Goal: Transaction & Acquisition: Purchase product/service

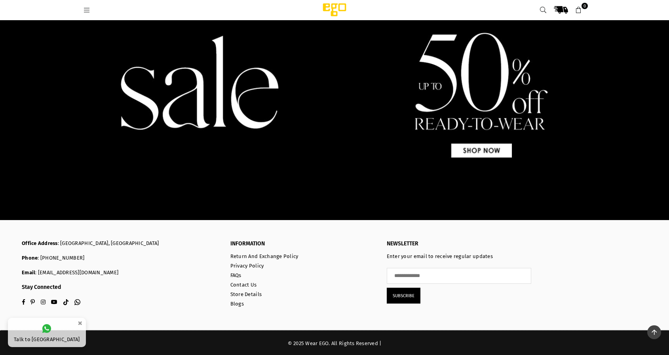
scroll to position [945, 0]
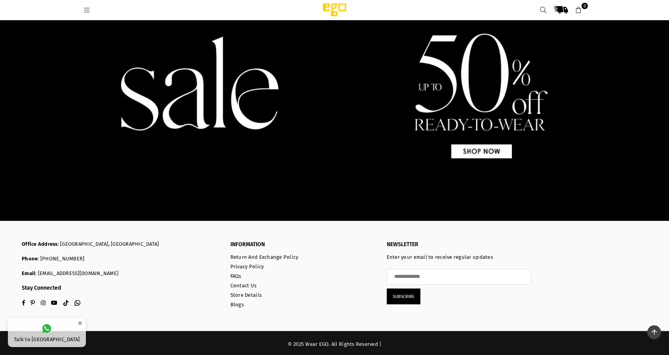
click at [489, 154] on img at bounding box center [334, 83] width 669 height 286
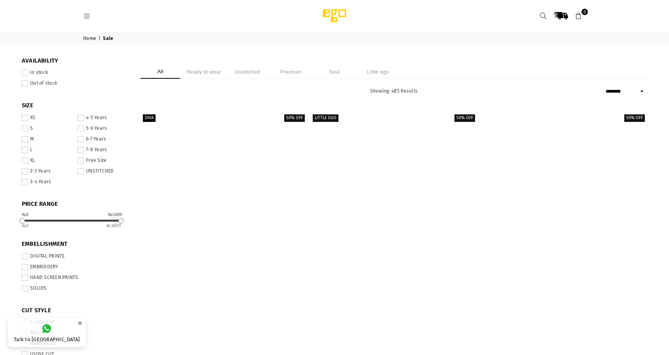
select select "******"
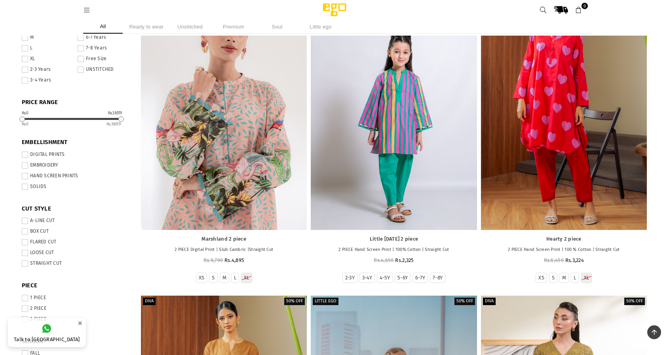
scroll to position [89, 0]
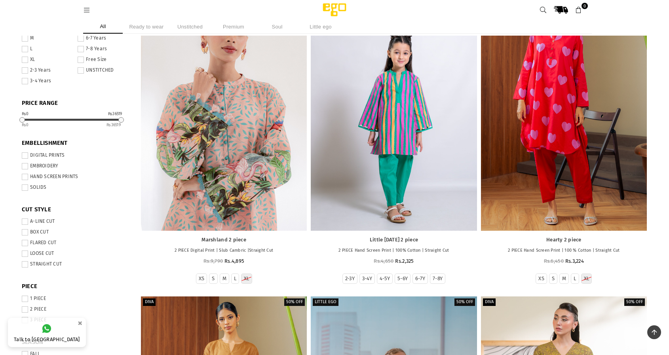
click at [206, 144] on div at bounding box center [224, 106] width 166 height 249
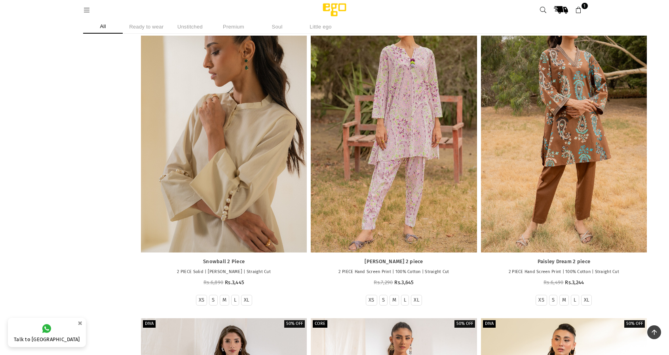
scroll to position [690, 0]
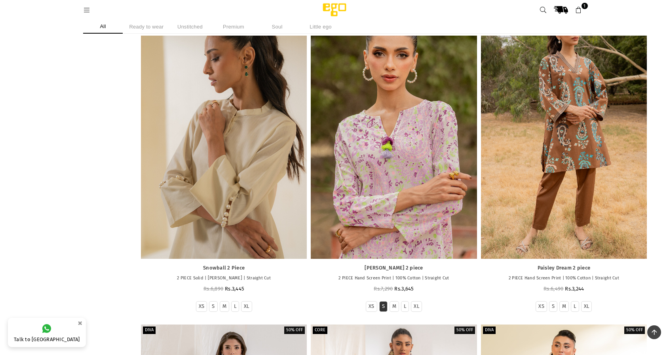
click at [383, 303] on label "S" at bounding box center [383, 306] width 3 height 7
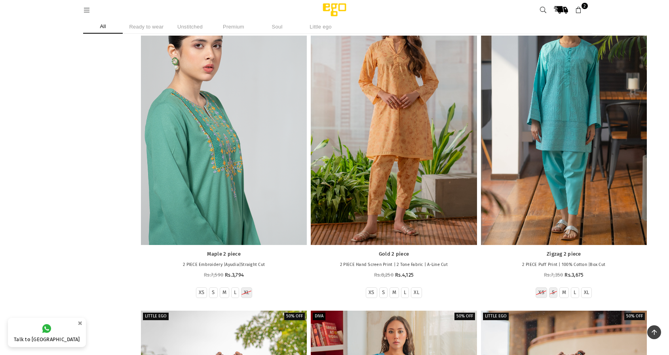
scroll to position [2908, 0]
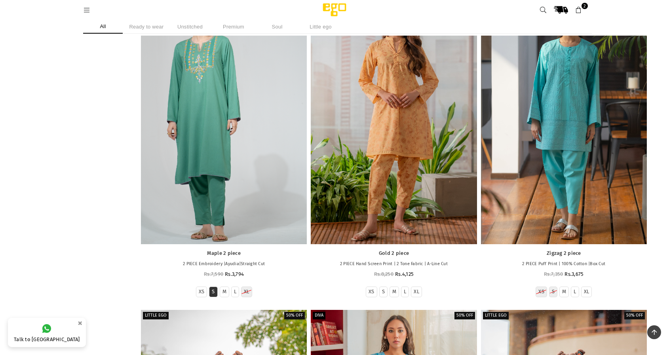
click at [213, 289] on label "S" at bounding box center [213, 292] width 3 height 7
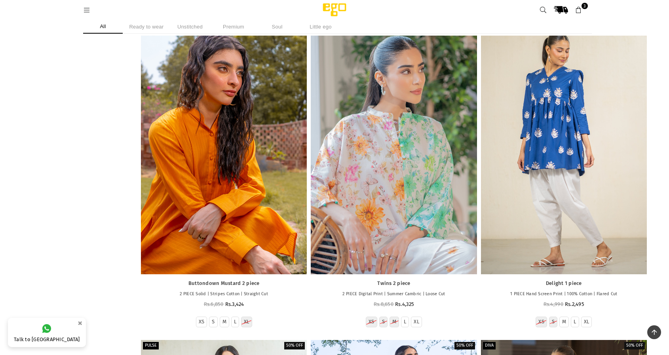
scroll to position [5712, 0]
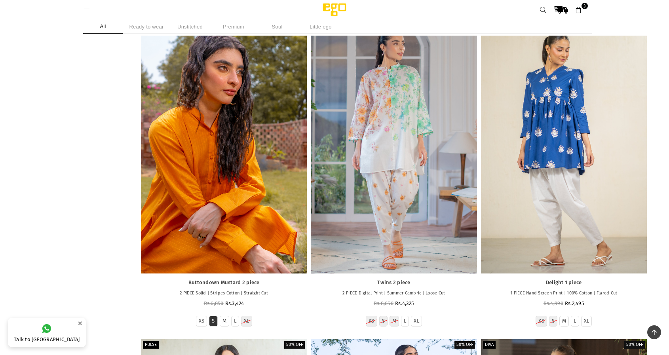
click at [214, 318] on label "S" at bounding box center [213, 321] width 3 height 7
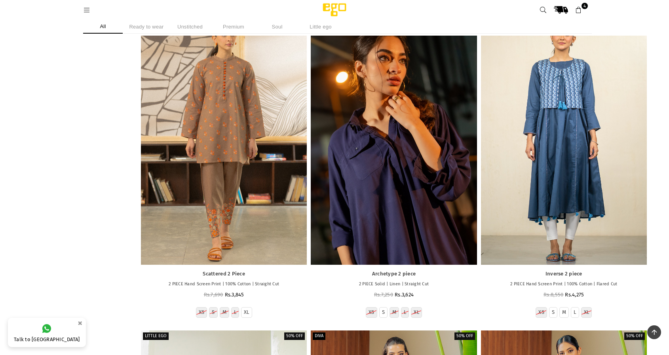
scroll to position [6666, 0]
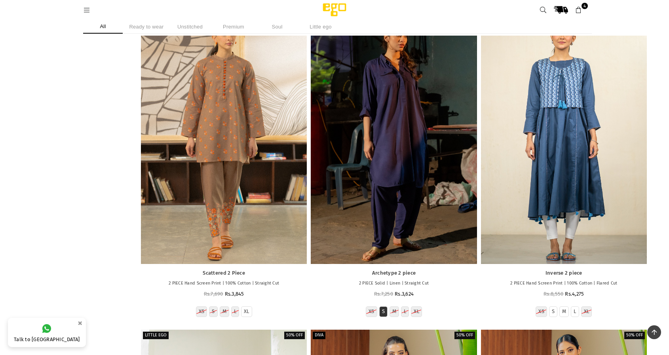
click at [382, 308] on label "S" at bounding box center [383, 311] width 3 height 7
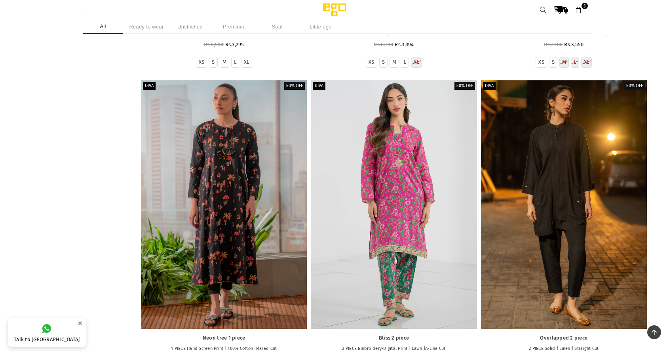
scroll to position [8490, 0]
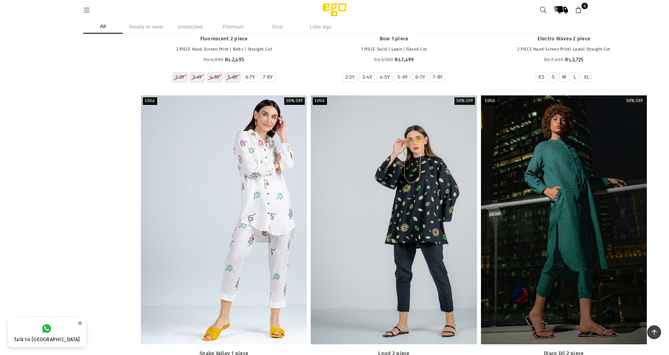
scroll to position [9750, 0]
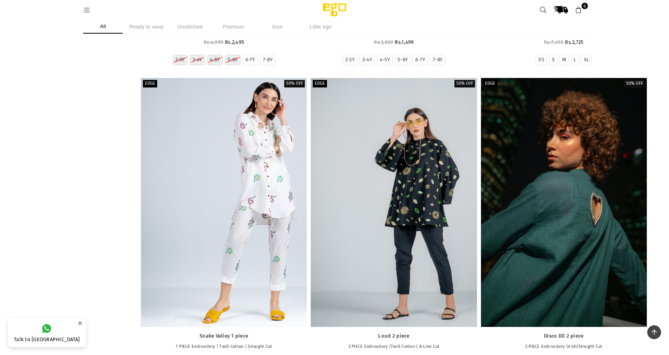
click at [599, 201] on div at bounding box center [564, 202] width 166 height 249
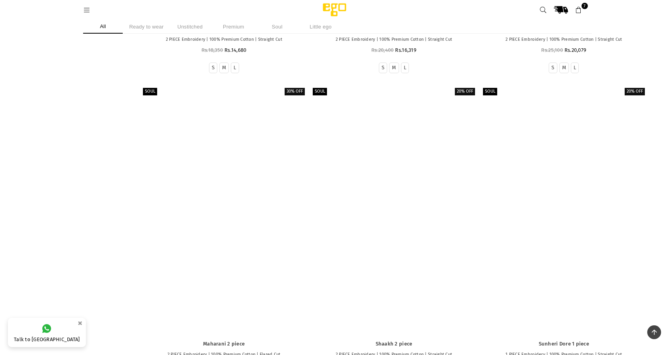
scroll to position [14780, 0]
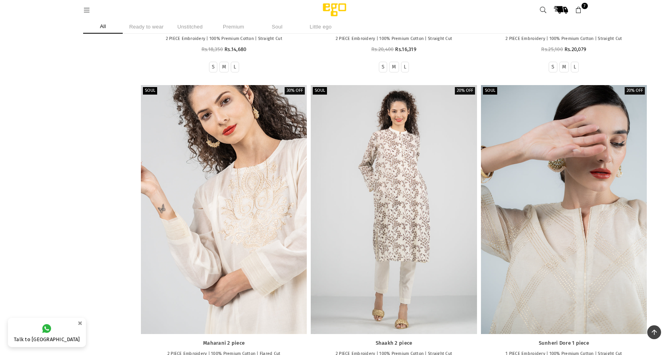
click at [571, 183] on div at bounding box center [564, 209] width 166 height 249
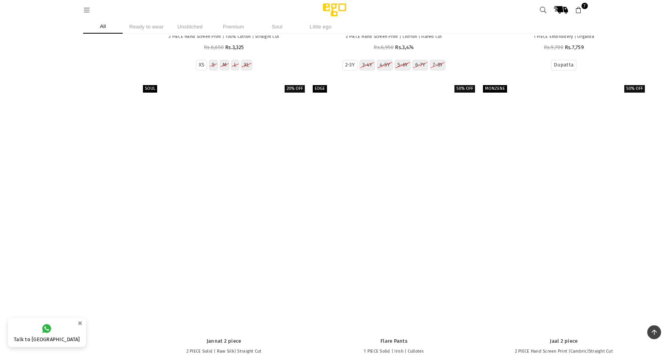
scroll to position [22651, 0]
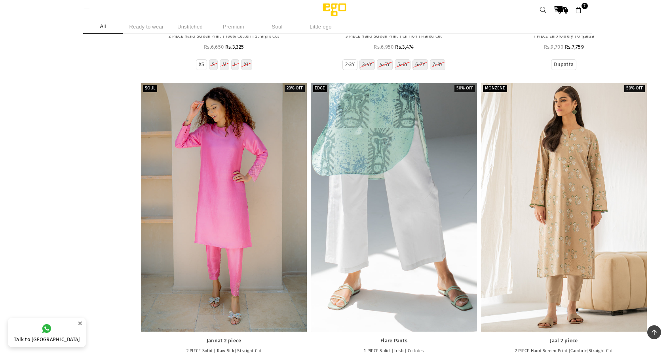
click at [411, 157] on div at bounding box center [394, 207] width 166 height 249
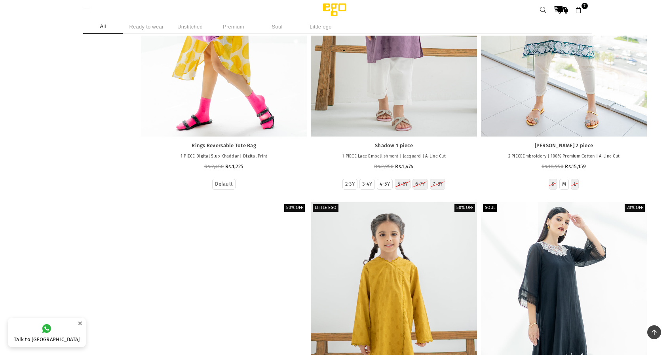
scroll to position [25615, 0]
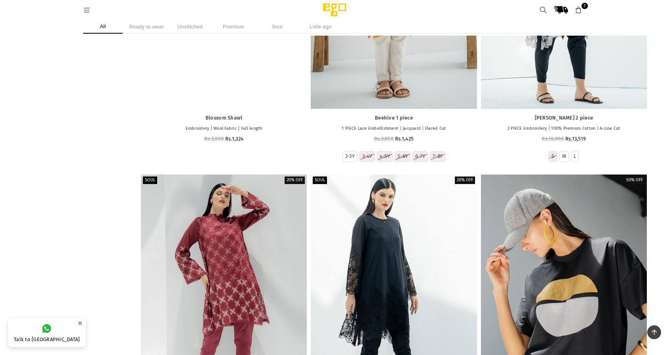
scroll to position [26027, 0]
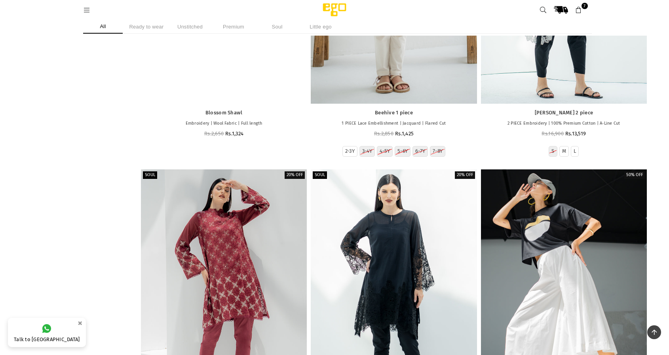
click at [551, 169] on div at bounding box center [564, 293] width 166 height 249
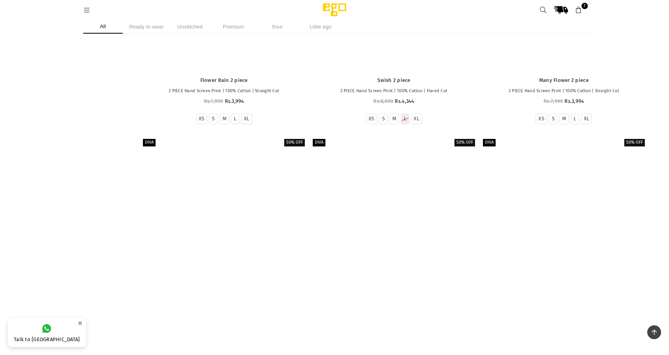
scroll to position [39900, 0]
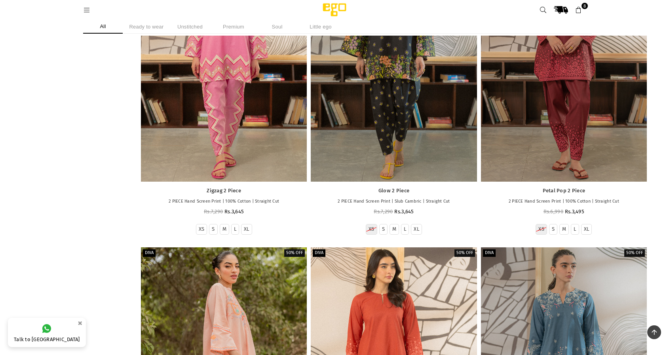
scroll to position [43290, 0]
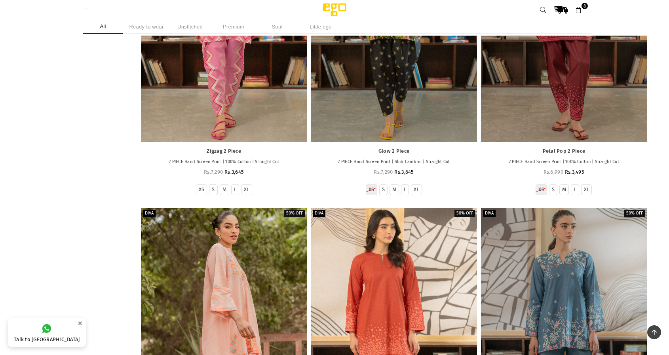
click at [217, 208] on div at bounding box center [224, 332] width 166 height 249
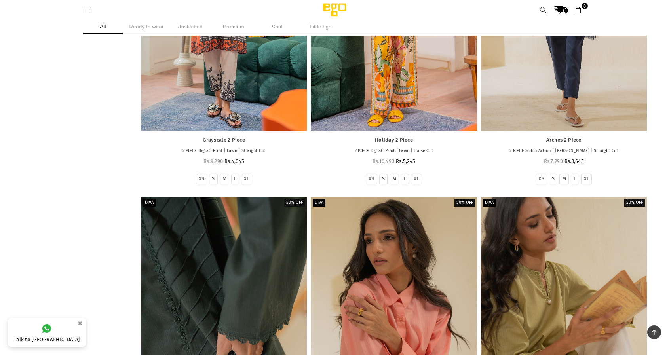
scroll to position [44565, 0]
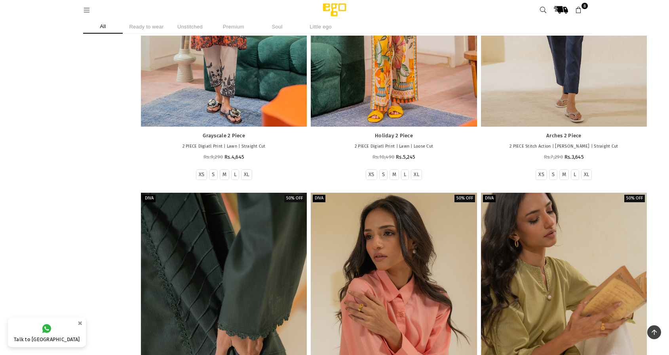
click at [222, 193] on div at bounding box center [224, 317] width 166 height 249
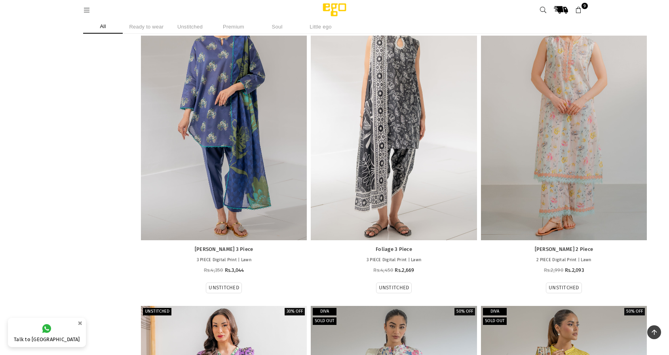
scroll to position [49484, 0]
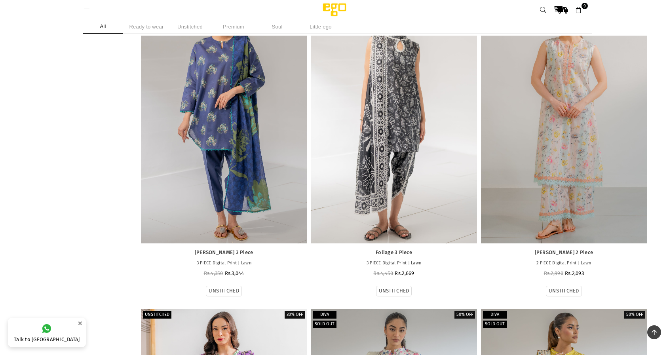
click at [139, 24] on li "Ready to wear" at bounding box center [147, 27] width 40 height 14
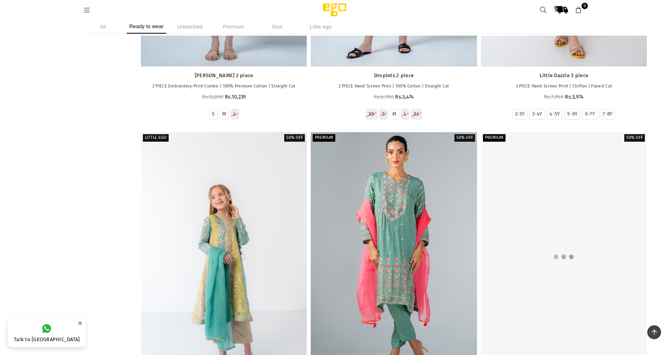
scroll to position [13483, 0]
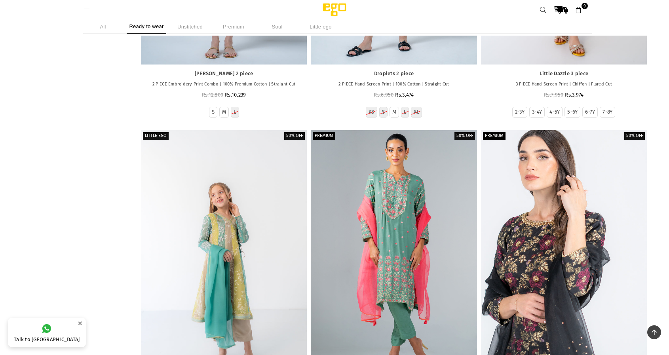
click at [583, 8] on span "9" at bounding box center [585, 6] width 6 height 6
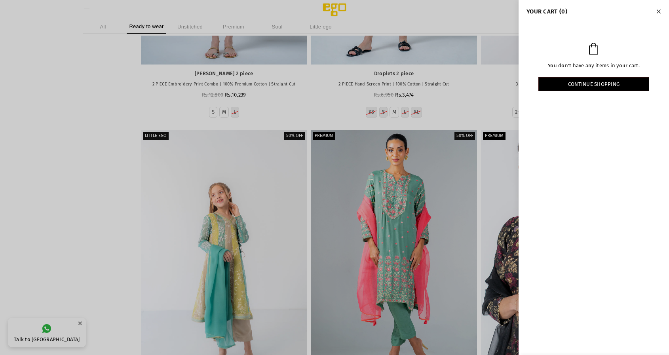
click at [488, 13] on div at bounding box center [334, 177] width 669 height 355
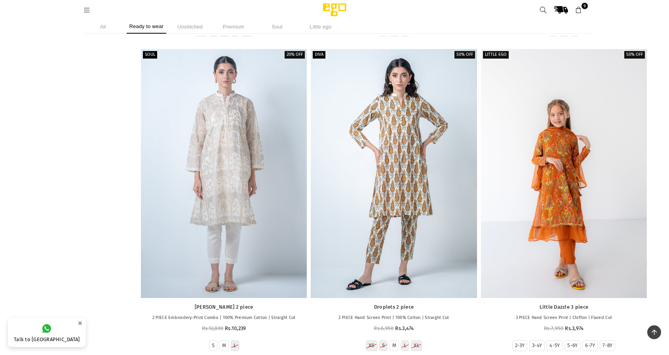
scroll to position [12960, 0]
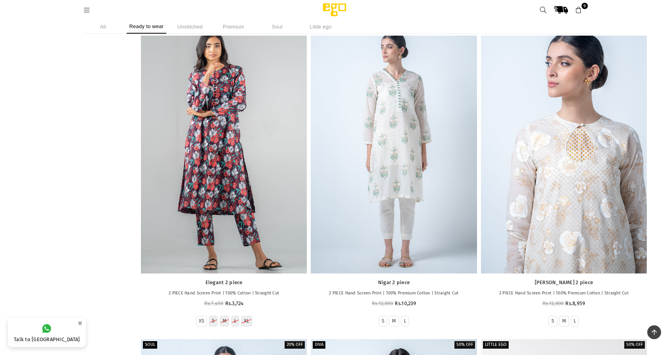
click at [582, 7] on span "9" at bounding box center [585, 6] width 6 height 6
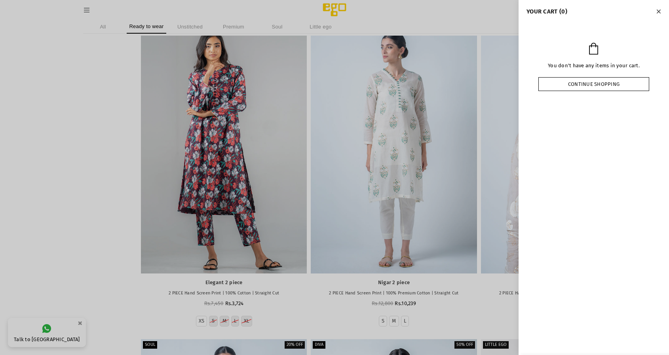
click at [614, 82] on link "Continue shopping" at bounding box center [593, 84] width 111 height 14
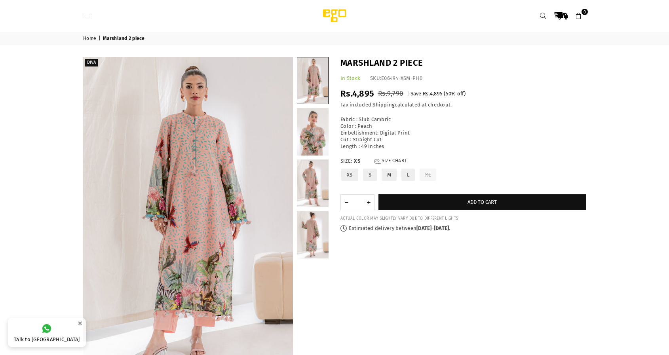
click at [365, 173] on label "S" at bounding box center [369, 175] width 15 height 14
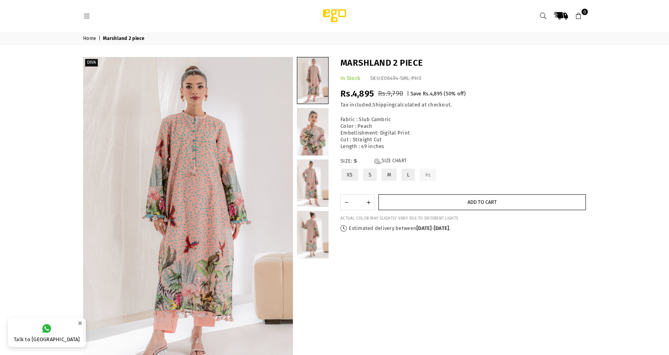
click at [426, 197] on button "Add to cart" at bounding box center [481, 202] width 207 height 16
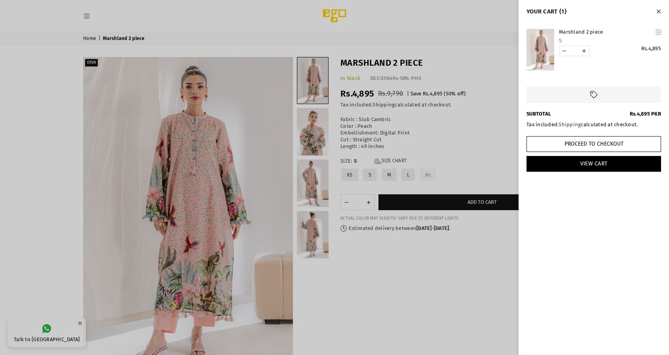
click at [99, 34] on div at bounding box center [334, 177] width 669 height 355
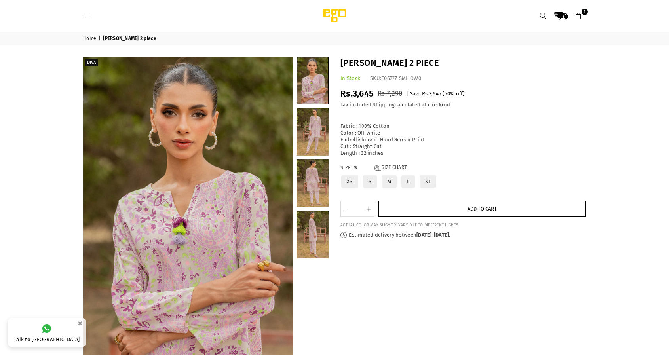
click at [452, 206] on button "Add to cart" at bounding box center [481, 209] width 207 height 16
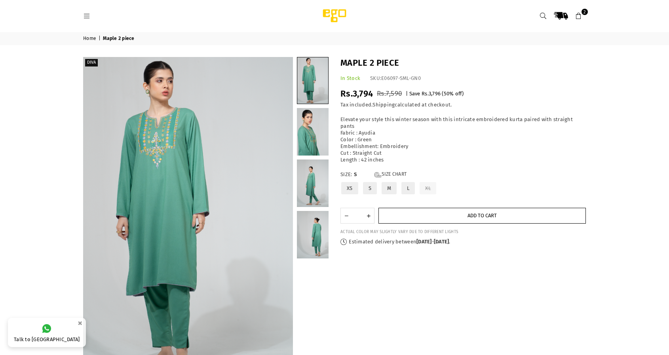
click at [419, 208] on button "Add to cart" at bounding box center [481, 216] width 207 height 16
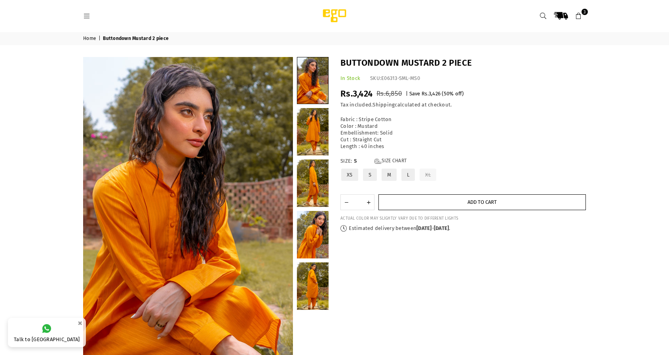
click at [405, 194] on button "Add to cart" at bounding box center [481, 202] width 207 height 16
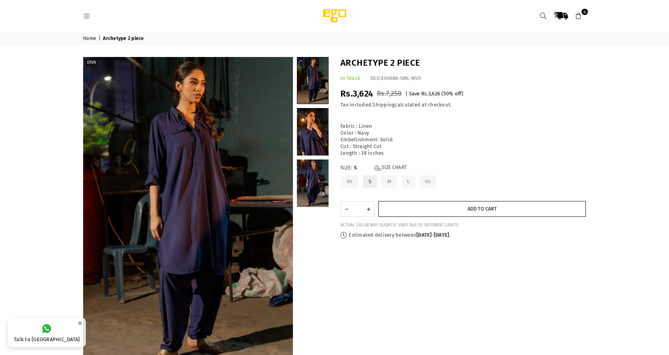
click at [407, 201] on button "Add to cart" at bounding box center [481, 209] width 207 height 16
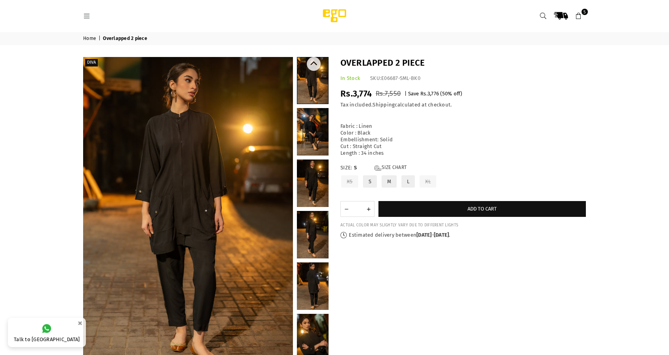
click at [318, 131] on link at bounding box center [313, 132] width 32 height 48
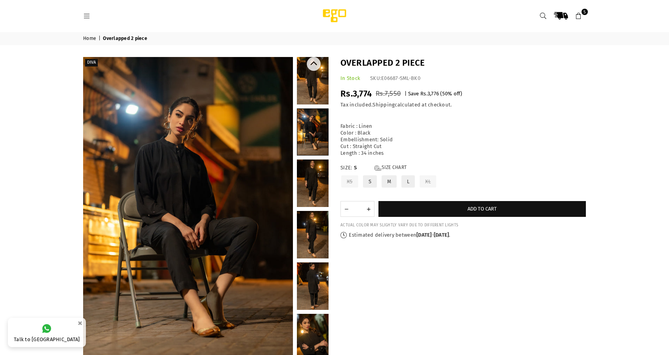
click at [312, 167] on link at bounding box center [313, 184] width 32 height 48
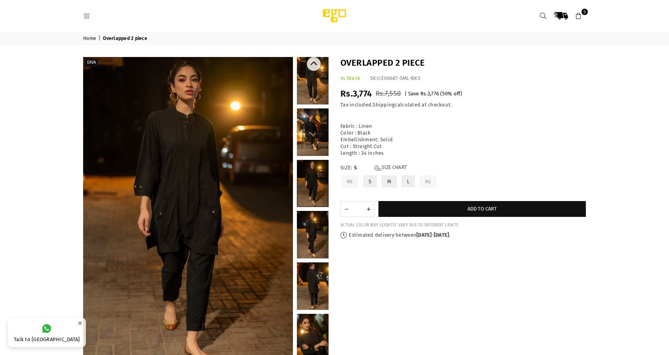
click at [304, 222] on link at bounding box center [313, 235] width 32 height 48
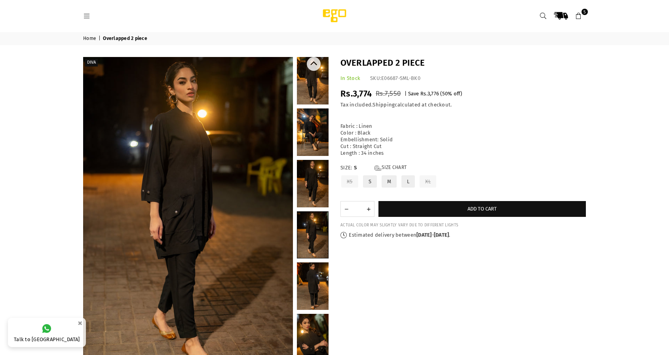
click at [310, 264] on link at bounding box center [313, 286] width 32 height 48
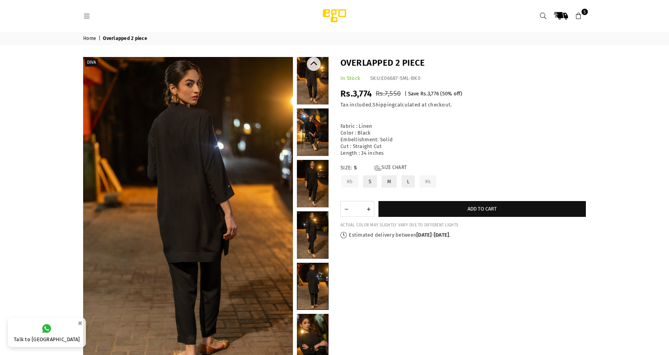
click at [310, 330] on link at bounding box center [313, 338] width 32 height 48
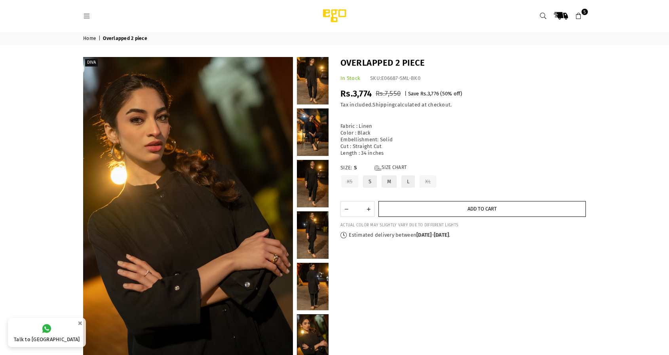
click at [411, 201] on button "Add to cart" at bounding box center [481, 209] width 207 height 16
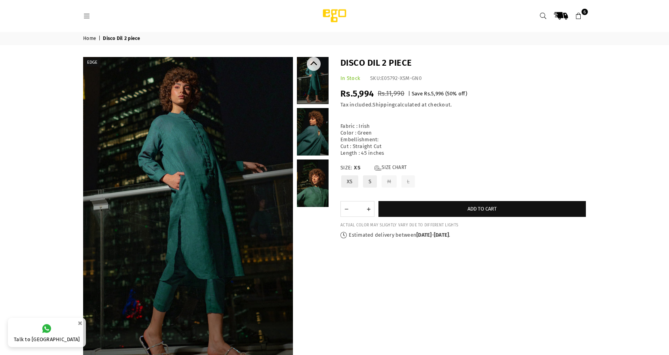
click at [313, 132] on link at bounding box center [313, 132] width 32 height 48
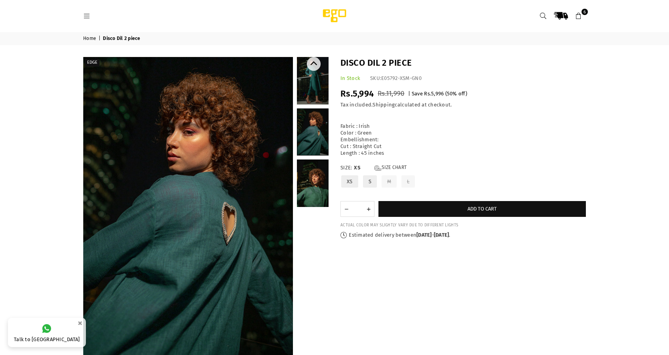
click at [311, 184] on link at bounding box center [313, 184] width 32 height 48
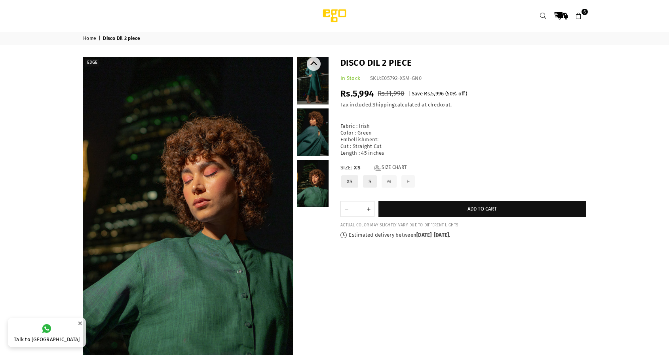
click at [312, 76] on link at bounding box center [313, 81] width 32 height 48
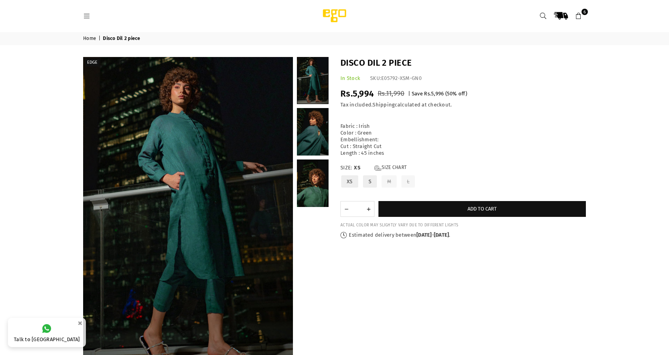
click at [367, 177] on label "S" at bounding box center [369, 182] width 15 height 14
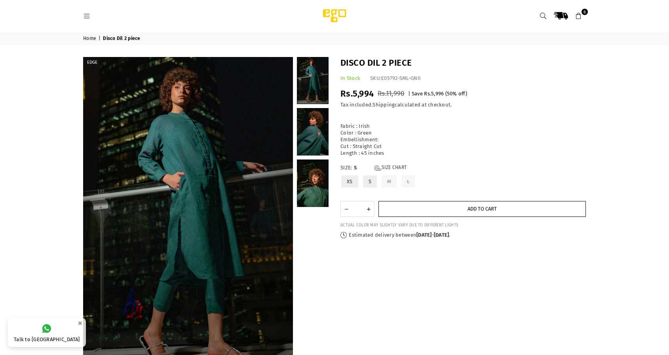
click at [417, 202] on button "Add to cart" at bounding box center [481, 209] width 207 height 16
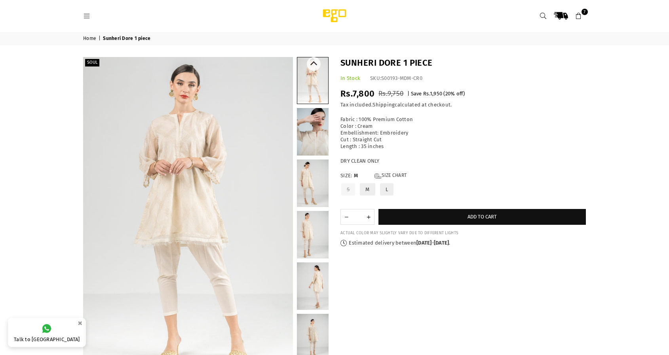
click at [310, 139] on link at bounding box center [313, 132] width 32 height 48
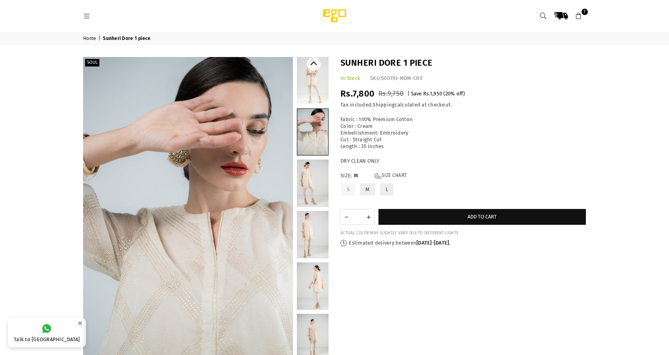
click at [315, 177] on link at bounding box center [313, 184] width 32 height 48
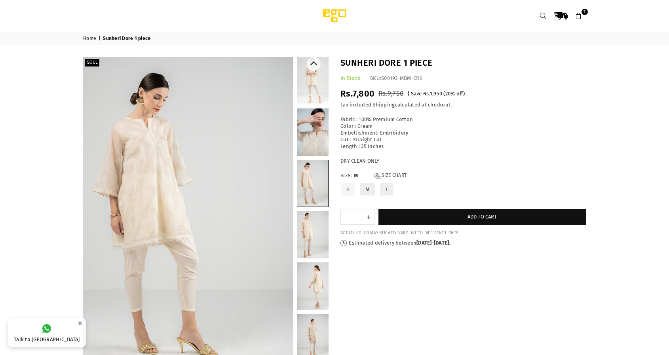
click at [300, 235] on link at bounding box center [313, 235] width 32 height 48
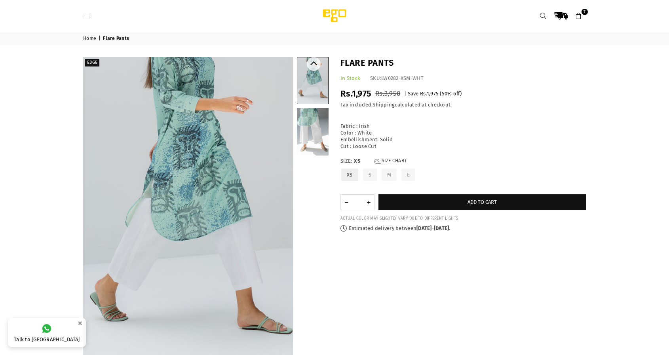
click at [311, 141] on link at bounding box center [313, 132] width 32 height 48
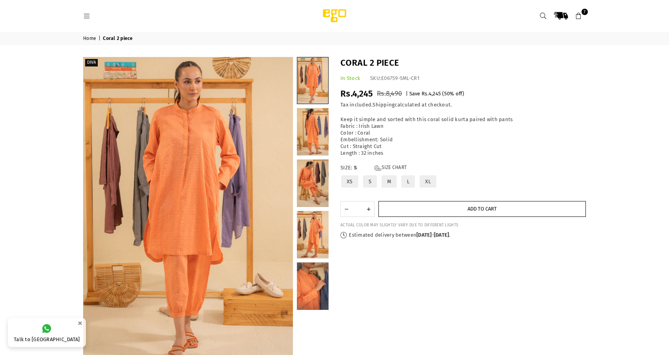
click at [398, 206] on button "Add to cart" at bounding box center [481, 209] width 207 height 16
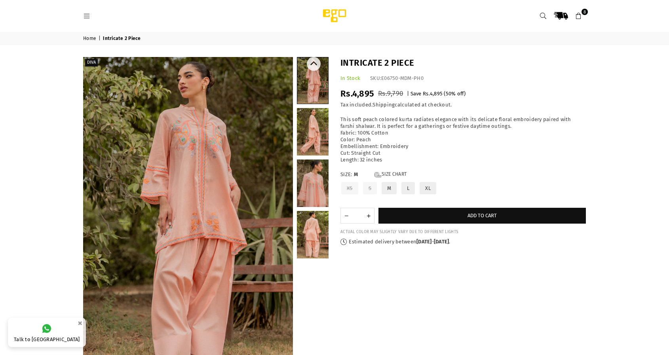
click at [311, 129] on link at bounding box center [313, 132] width 32 height 48
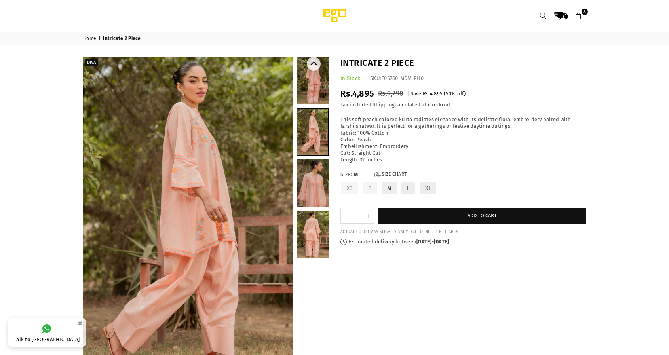
click at [303, 163] on link at bounding box center [313, 184] width 32 height 48
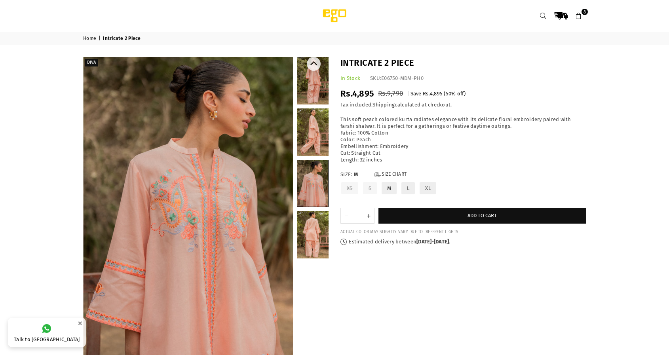
click at [311, 219] on link at bounding box center [313, 235] width 32 height 48
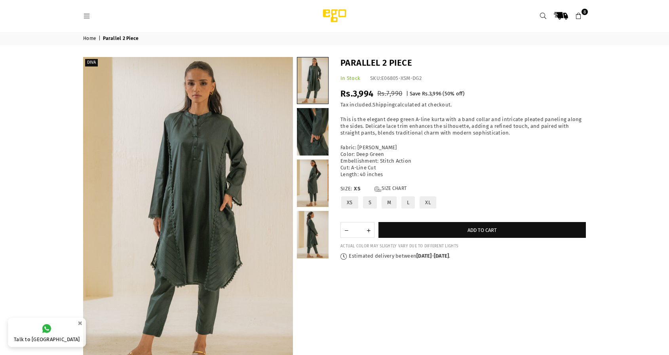
click at [368, 196] on label "S" at bounding box center [369, 203] width 15 height 14
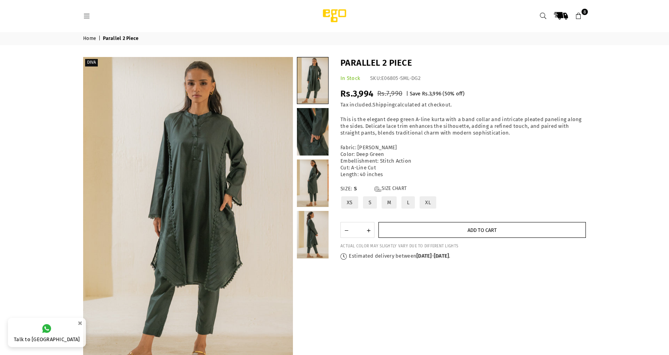
click at [420, 226] on button "Add to cart" at bounding box center [481, 230] width 207 height 16
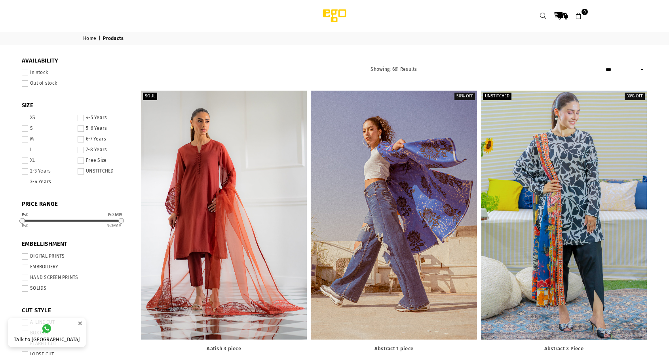
click at [580, 14] on icon at bounding box center [578, 16] width 7 height 7
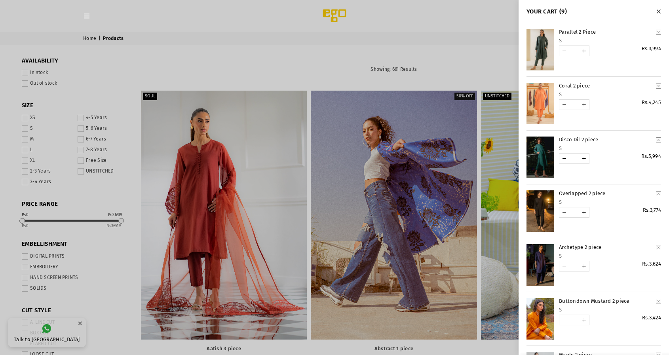
click at [544, 52] on link "YOUR CART" at bounding box center [540, 50] width 28 height 42
click at [538, 99] on link "YOUR CART" at bounding box center [540, 104] width 28 height 42
click at [536, 157] on link "YOUR CART" at bounding box center [540, 158] width 28 height 42
click at [661, 86] on cart-remove-button "YOUR CART" at bounding box center [658, 86] width 11 height 12
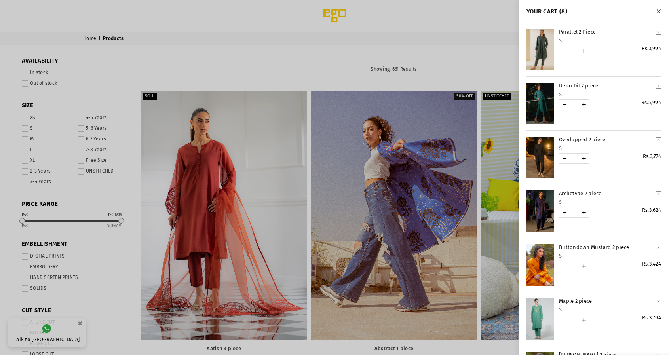
click at [661, 86] on cart-remove-button "YOUR CART" at bounding box center [658, 86] width 11 height 12
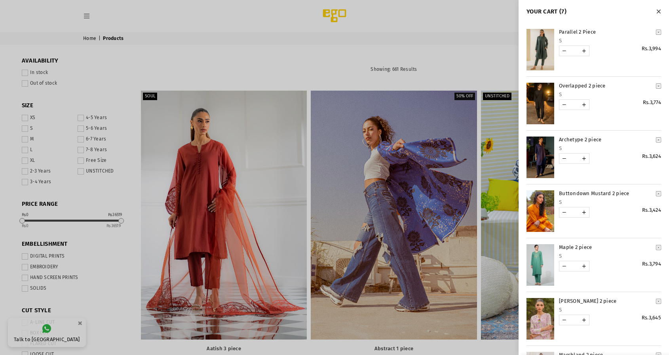
click at [658, 192] on icon "YOUR CART" at bounding box center [658, 194] width 5 height 6
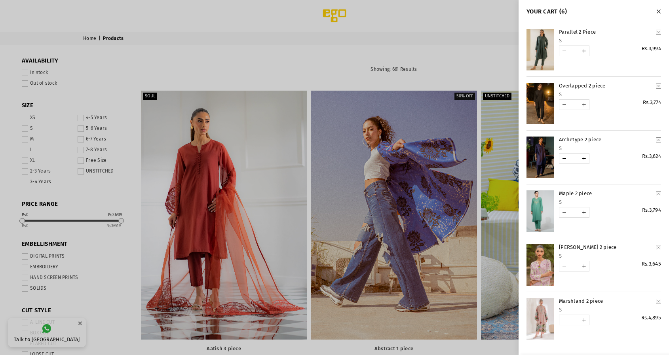
click at [661, 194] on icon "YOUR CART" at bounding box center [658, 194] width 5 height 6
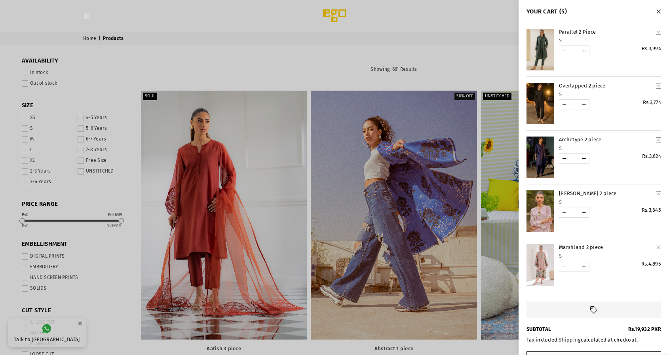
click at [538, 212] on link "YOUR CART" at bounding box center [540, 211] width 28 height 42
click at [539, 258] on link "YOUR CART" at bounding box center [540, 265] width 28 height 42
click at [659, 247] on icon "YOUR CART" at bounding box center [658, 248] width 5 height 6
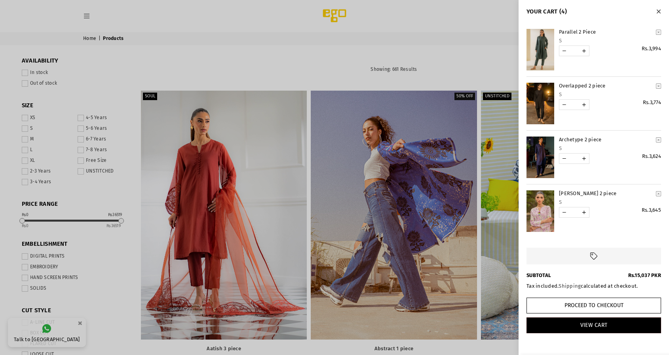
click at [658, 192] on icon "YOUR CART" at bounding box center [658, 194] width 5 height 6
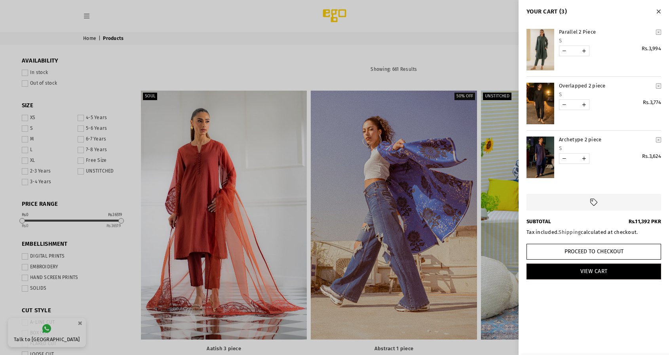
click at [323, 49] on div at bounding box center [334, 177] width 669 height 355
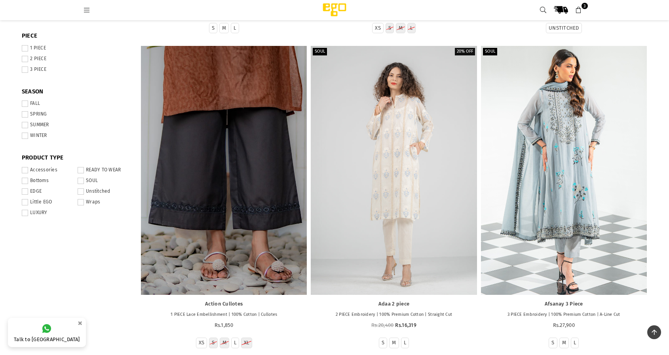
scroll to position [357, 0]
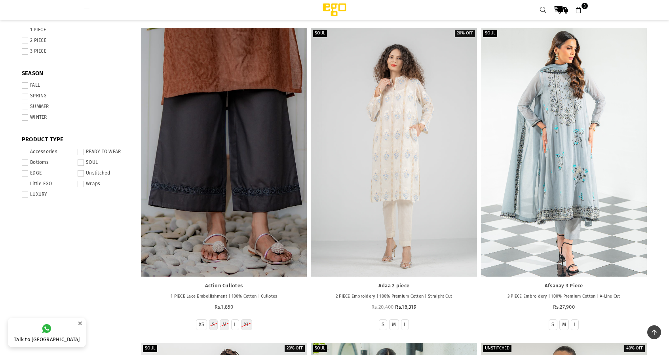
click at [579, 5] on link "3" at bounding box center [579, 10] width 14 height 14
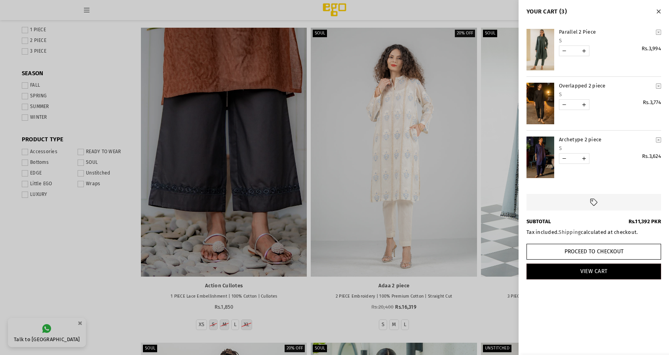
click at [538, 46] on link "YOUR CART" at bounding box center [540, 50] width 28 height 42
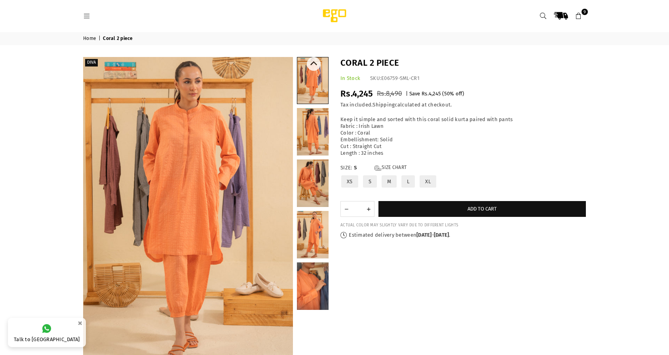
click at [314, 129] on link at bounding box center [313, 132] width 32 height 48
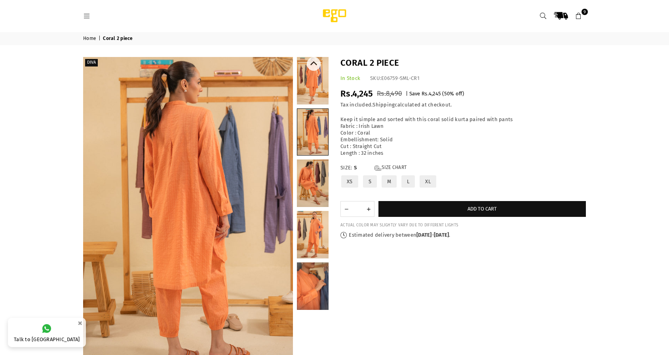
click at [314, 160] on link at bounding box center [313, 184] width 32 height 48
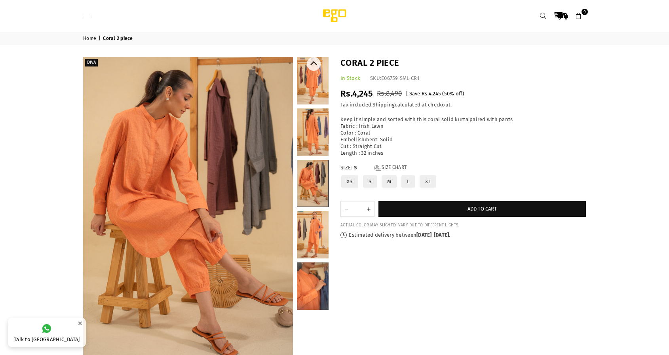
click at [316, 219] on link at bounding box center [313, 235] width 32 height 48
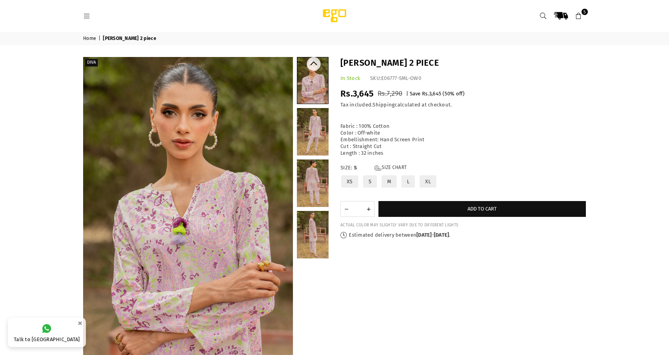
click at [309, 121] on link at bounding box center [313, 132] width 32 height 48
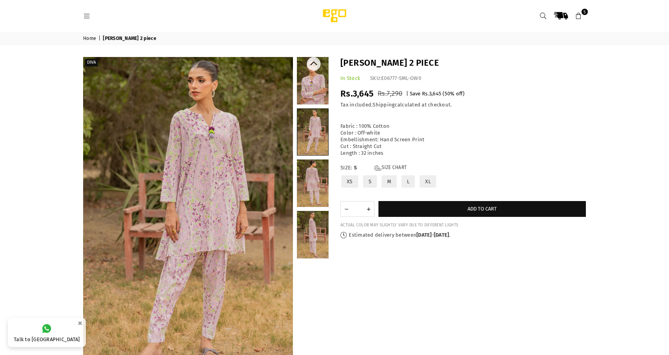
click at [309, 181] on link at bounding box center [313, 184] width 32 height 48
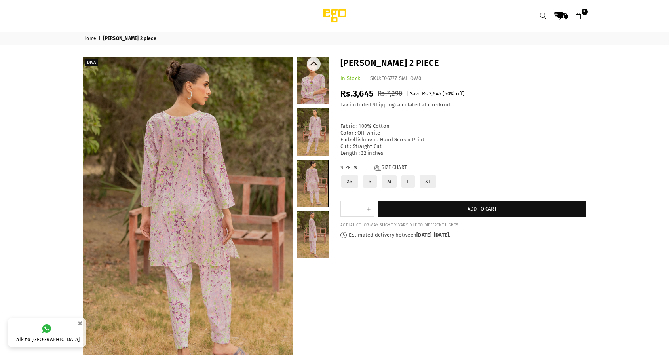
click at [310, 219] on link at bounding box center [313, 235] width 32 height 48
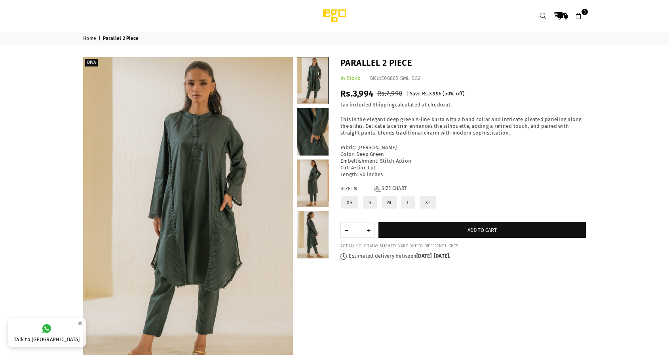
click at [584, 15] on link "3" at bounding box center [579, 16] width 14 height 14
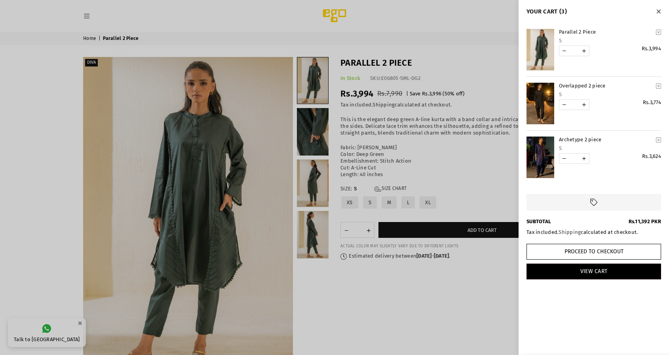
click at [529, 91] on link "YOUR CART" at bounding box center [540, 104] width 28 height 42
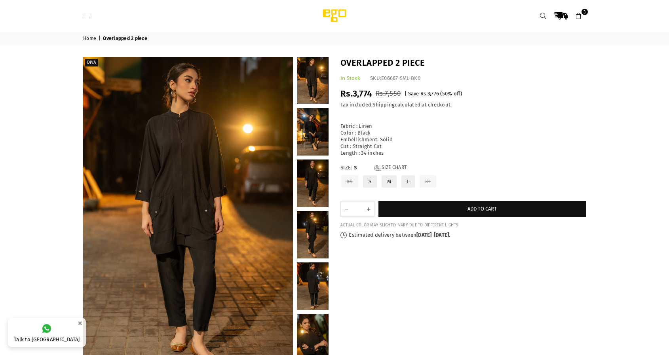
click at [578, 13] on icon at bounding box center [578, 16] width 7 height 7
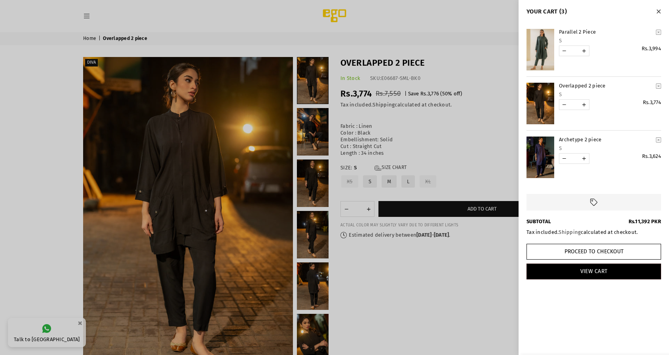
click at [543, 46] on link "YOUR CART" at bounding box center [540, 50] width 28 height 42
click at [658, 32] on icon "YOUR CART" at bounding box center [658, 32] width 5 height 6
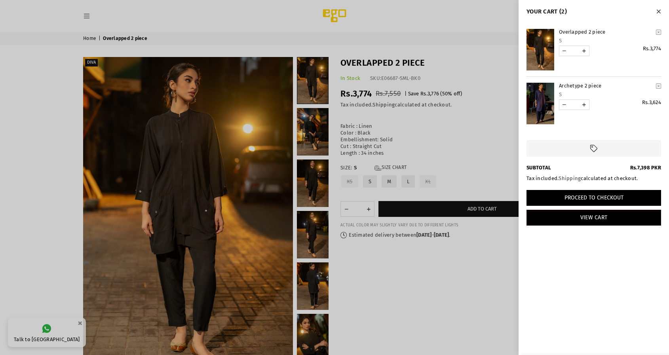
click at [582, 194] on button "Proceed to Checkout" at bounding box center [593, 198] width 135 height 16
click at [659, 9] on button "Close" at bounding box center [658, 11] width 9 height 10
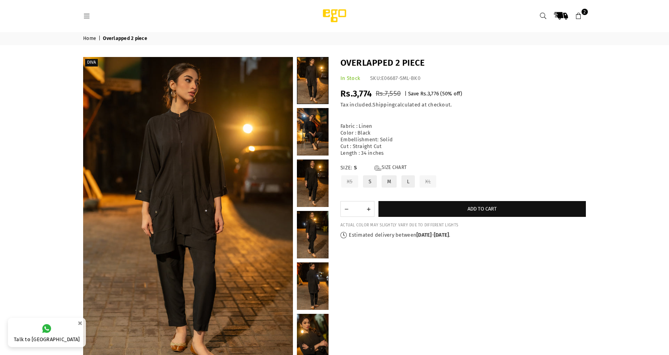
click at [86, 16] on icon at bounding box center [86, 16] width 7 height 7
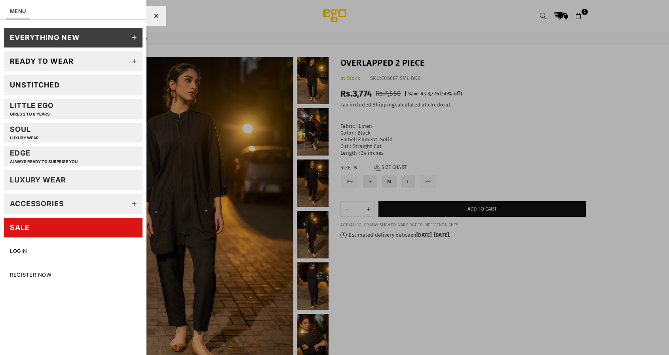
click at [135, 60] on icon at bounding box center [135, 61] width 16 height 16
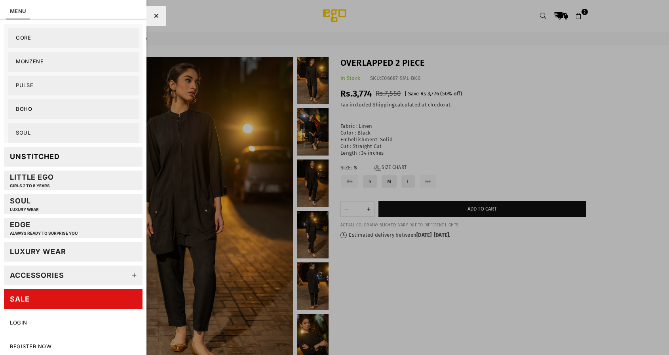
scroll to position [144, 0]
click at [134, 274] on icon at bounding box center [135, 276] width 16 height 16
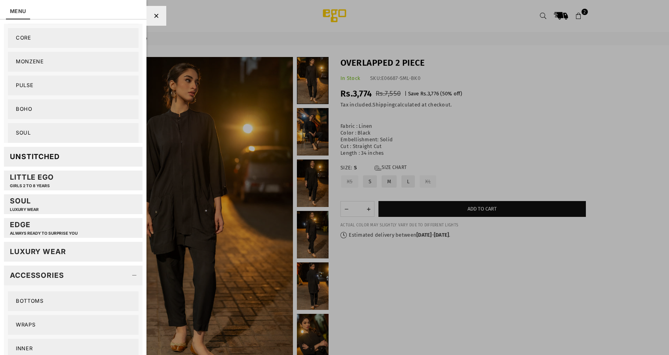
click at [41, 296] on link "Bottoms" at bounding box center [73, 301] width 131 height 20
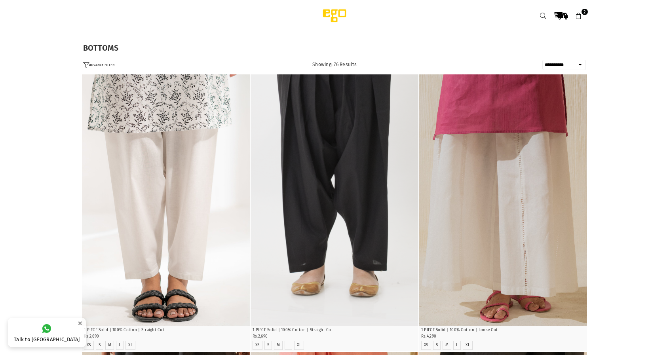
select select "**********"
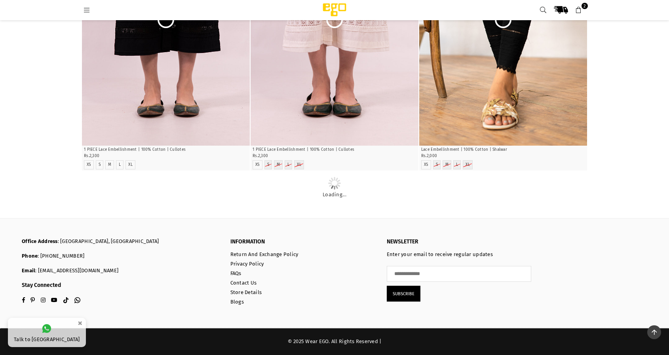
scroll to position [3343, 0]
click at [583, 8] on span "2" at bounding box center [585, 6] width 6 height 6
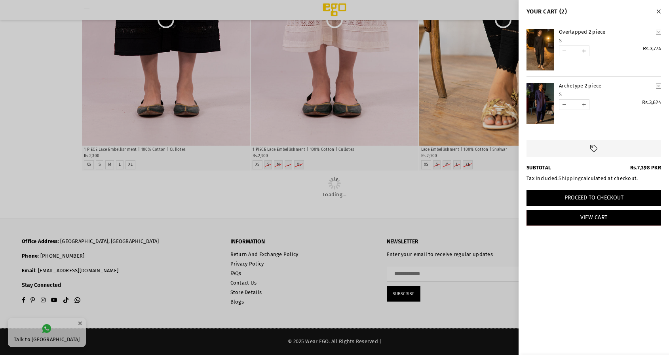
click at [578, 196] on button "Proceed to Checkout" at bounding box center [593, 198] width 135 height 16
